Goal: Find specific page/section: Find specific page/section

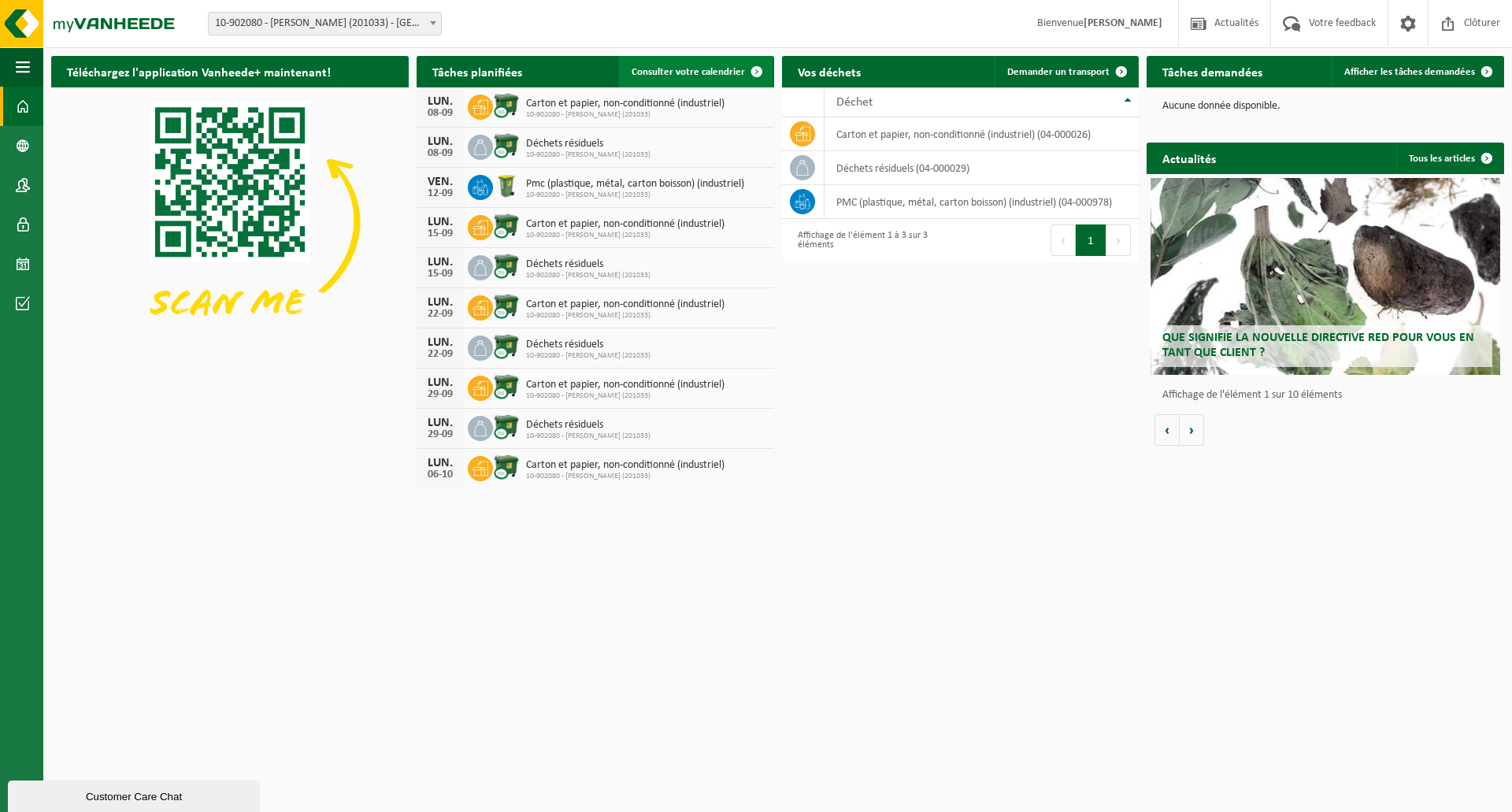
click at [743, 77] on span at bounding box center [757, 72] width 31 height 31
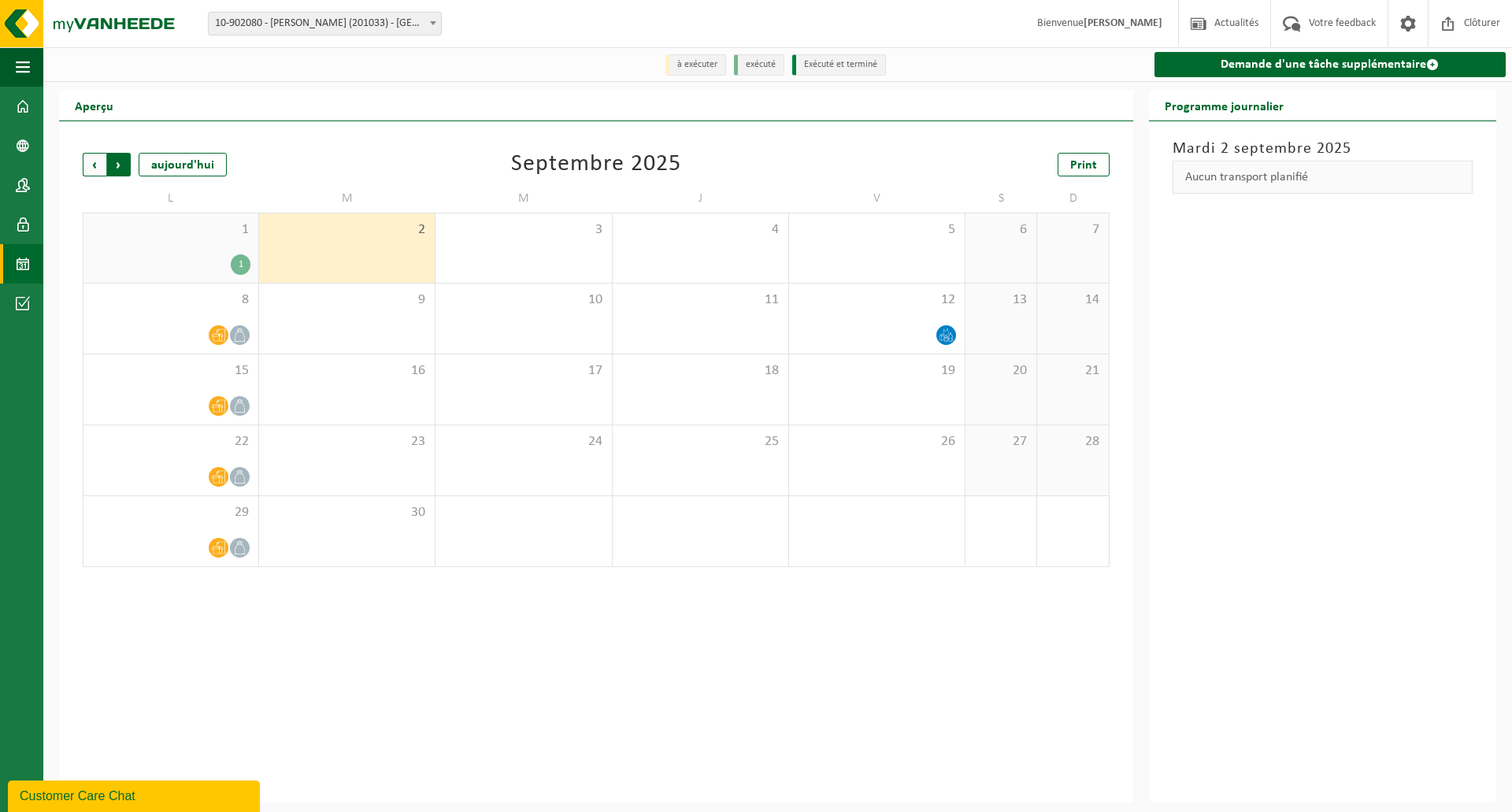
click at [89, 176] on span "Précédent" at bounding box center [94, 165] width 24 height 24
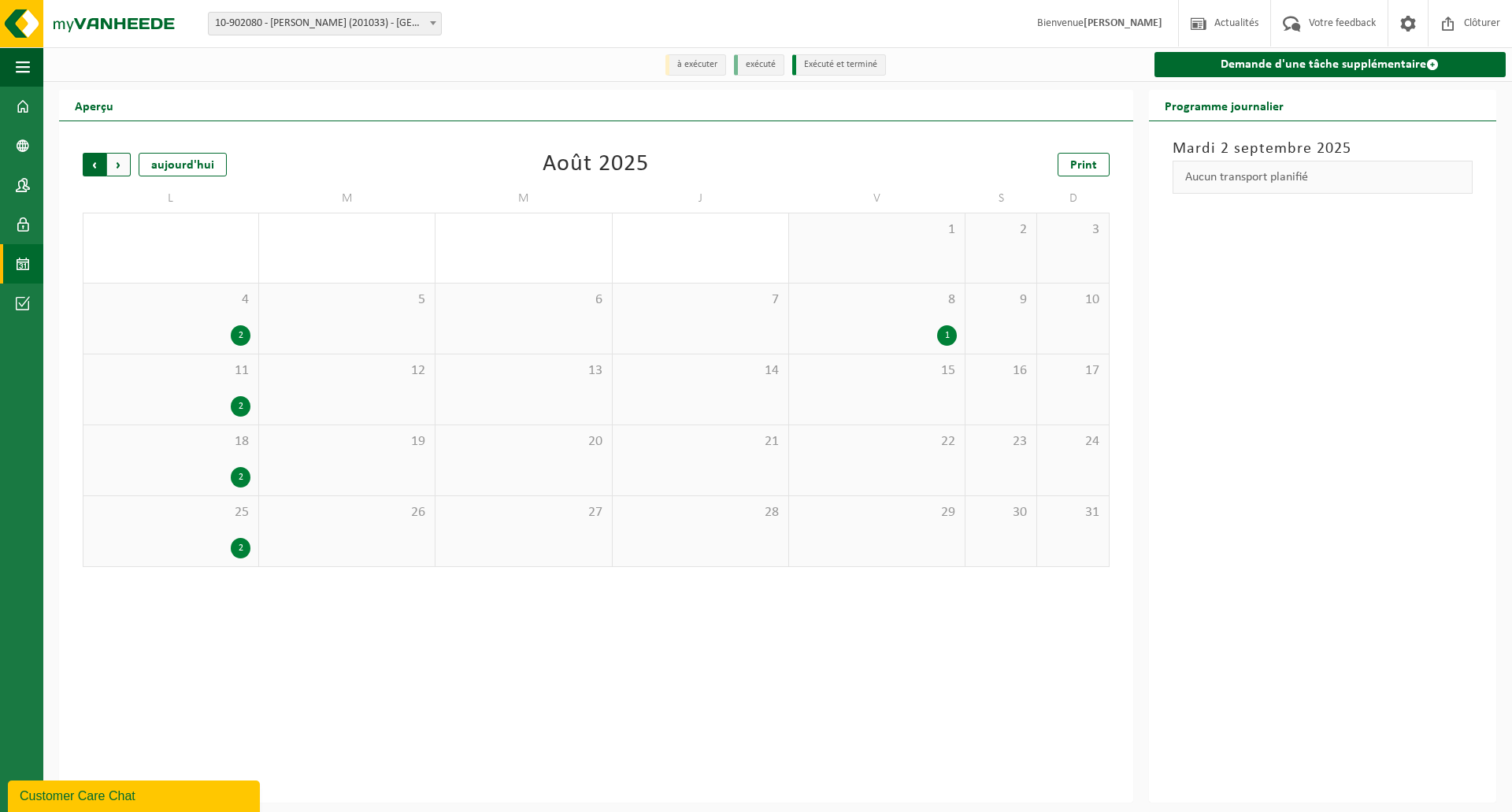
click at [117, 163] on span "Suivant" at bounding box center [119, 165] width 24 height 24
